Goal: Find specific page/section: Find specific page/section

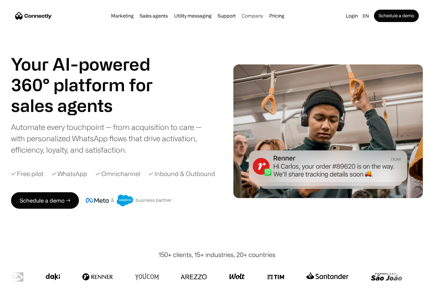
click at [247, 20] on div "Company" at bounding box center [251, 16] width 21 height 10
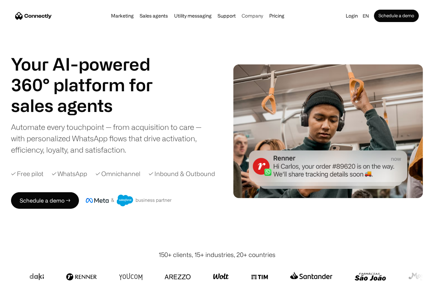
click at [248, 19] on div "Company" at bounding box center [251, 16] width 21 height 10
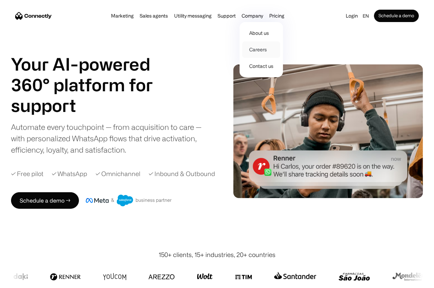
click at [264, 55] on link "Careers" at bounding box center [261, 49] width 38 height 17
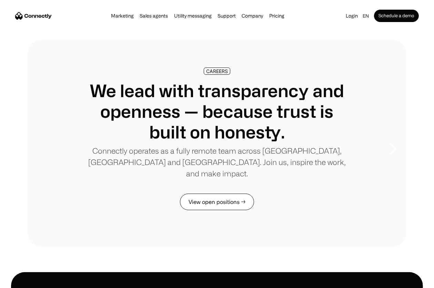
click at [240, 194] on link "View open positions →" at bounding box center [217, 202] width 74 height 17
